Goal: Information Seeking & Learning: Get advice/opinions

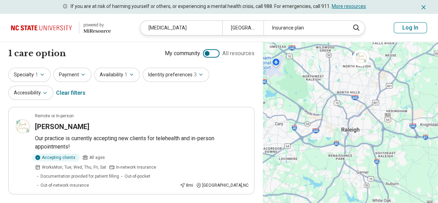
click at [409, 27] on button "Log In" at bounding box center [410, 27] width 33 height 11
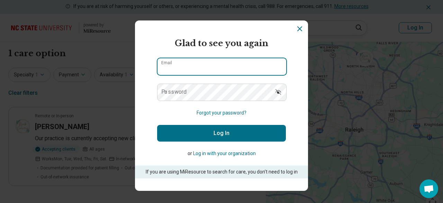
type input "**********"
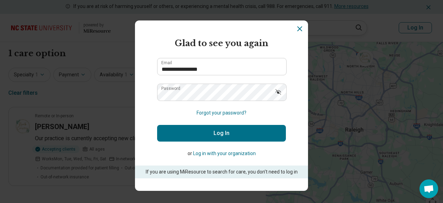
click at [204, 118] on form "**********" at bounding box center [221, 107] width 129 height 141
click at [204, 125] on button "Log In" at bounding box center [221, 133] width 129 height 17
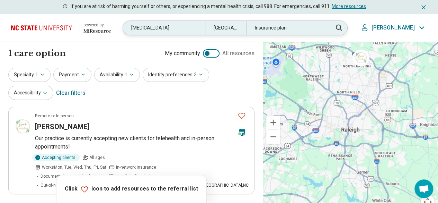
click at [152, 29] on div "[MEDICAL_DATA]" at bounding box center [164, 28] width 82 height 14
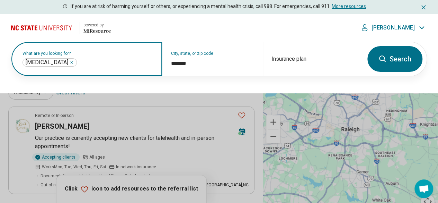
click at [70, 61] on icon "Remove" at bounding box center [72, 62] width 4 height 4
click at [54, 66] on input "text" at bounding box center [88, 62] width 131 height 8
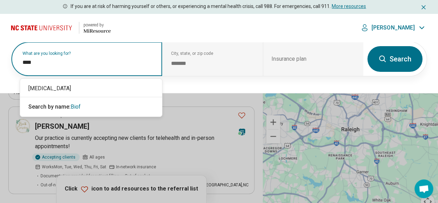
type input "*****"
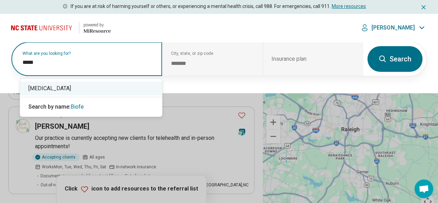
click at [37, 89] on div "[MEDICAL_DATA]" at bounding box center [91, 88] width 142 height 14
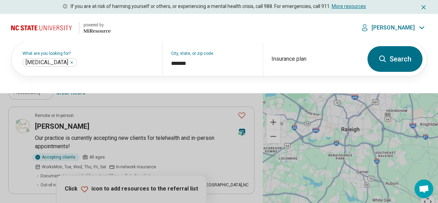
click at [382, 61] on icon at bounding box center [382, 58] width 7 height 7
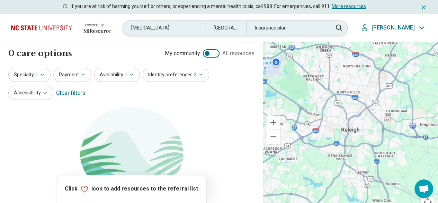
click at [171, 26] on div "[MEDICAL_DATA]" at bounding box center [164, 28] width 82 height 14
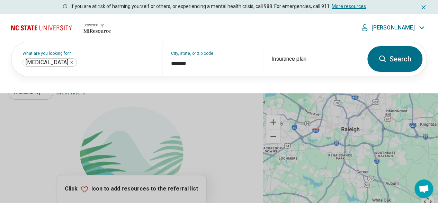
click at [388, 60] on button "Search" at bounding box center [394, 59] width 55 height 26
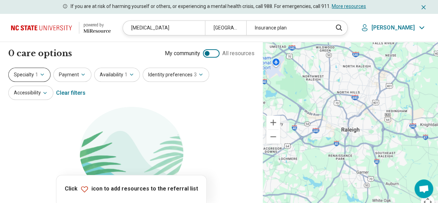
click at [38, 75] on button "Specialty 1" at bounding box center [29, 75] width 42 height 14
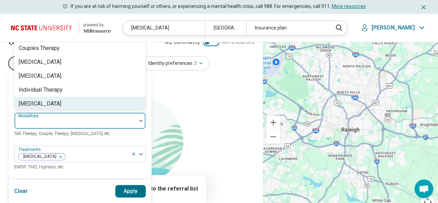
scroll to position [6, 0]
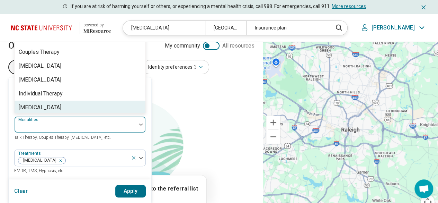
click at [63, 116] on div "8 results available. Use Up and Down to choose options, press Enter to select t…" at bounding box center [80, 124] width 132 height 17
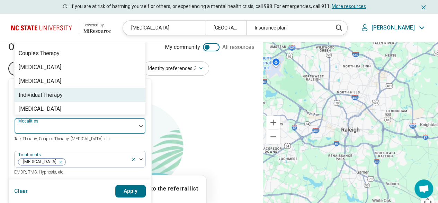
click at [64, 95] on div "Individual Therapy" at bounding box center [80, 95] width 131 height 14
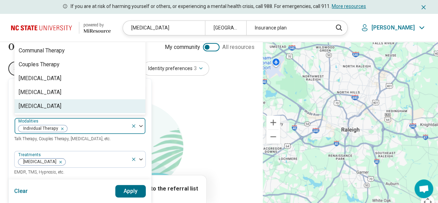
scroll to position [75, 0]
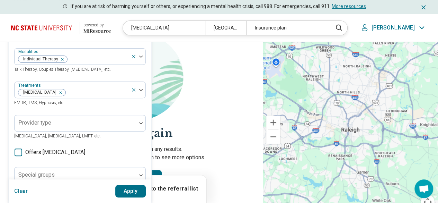
click at [212, 107] on section "Let's try again Sorry, your search didn’t return any results. Try removing filt…" at bounding box center [131, 124] width 246 height 187
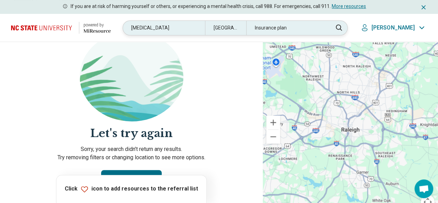
click at [288, 29] on div "Insurance plan" at bounding box center [287, 28] width 82 height 14
